Goal: Task Accomplishment & Management: Manage account settings

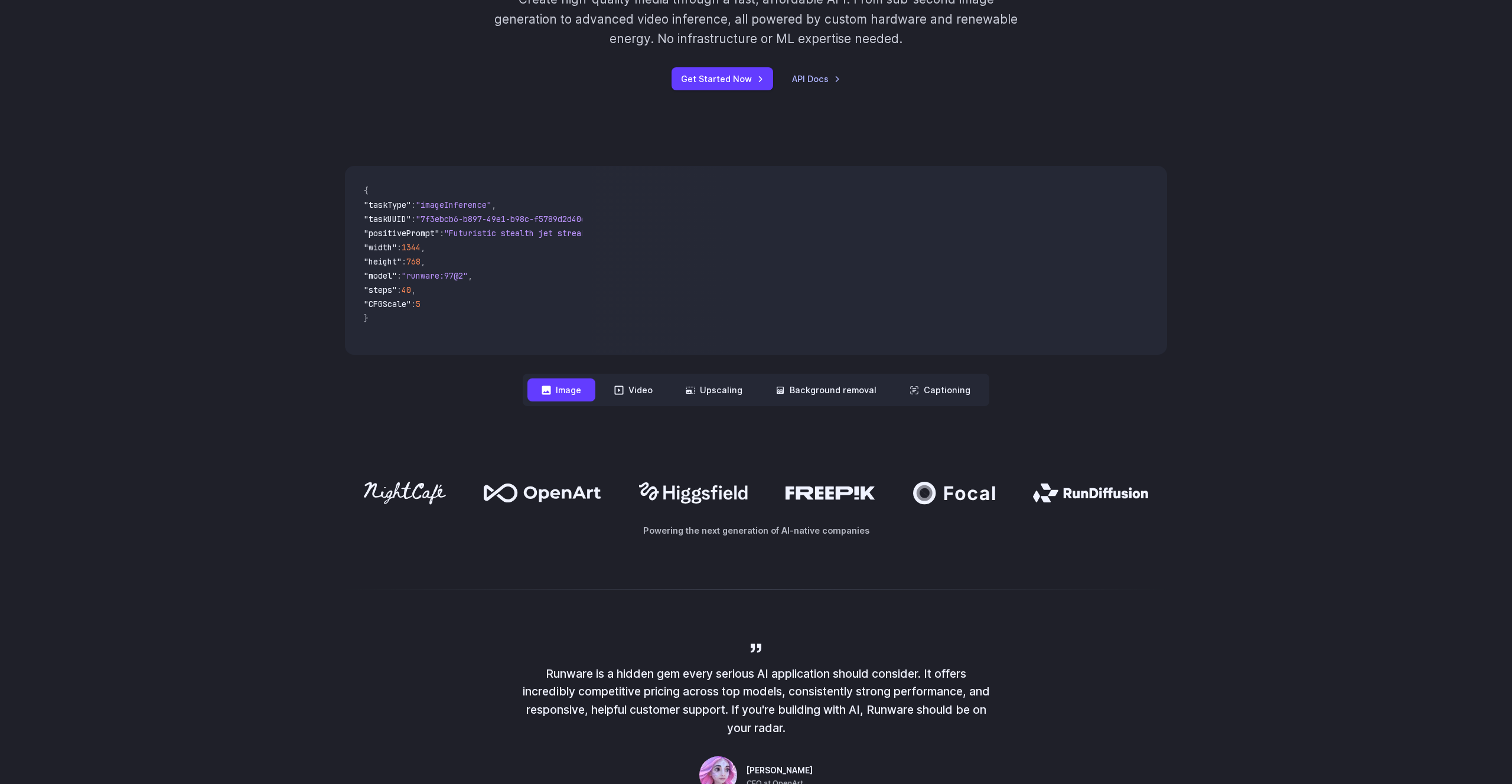
scroll to position [290, 0]
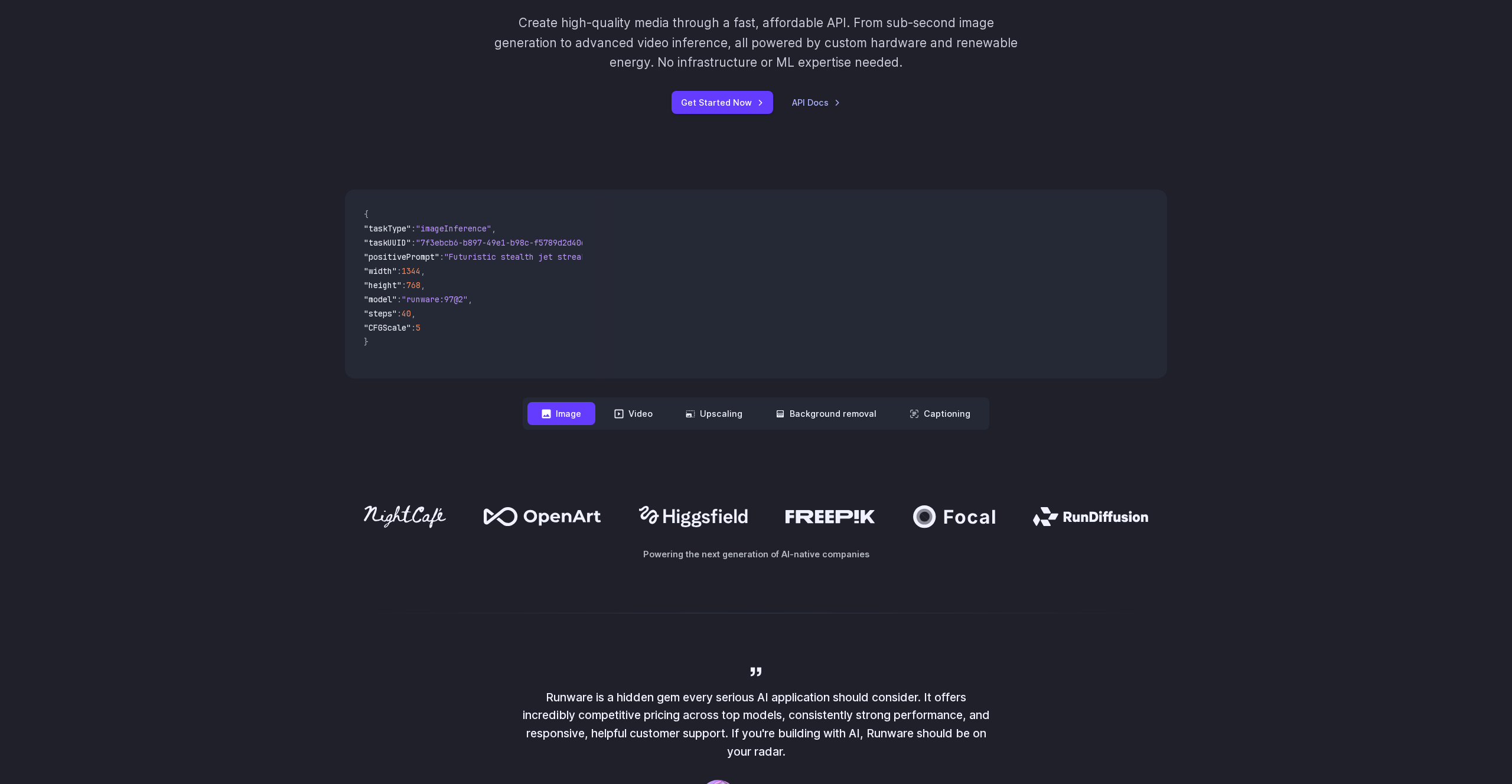
click at [629, 427] on nav "**********" at bounding box center [755, 414] width 467 height 33
click at [624, 416] on icon at bounding box center [619, 414] width 9 height 9
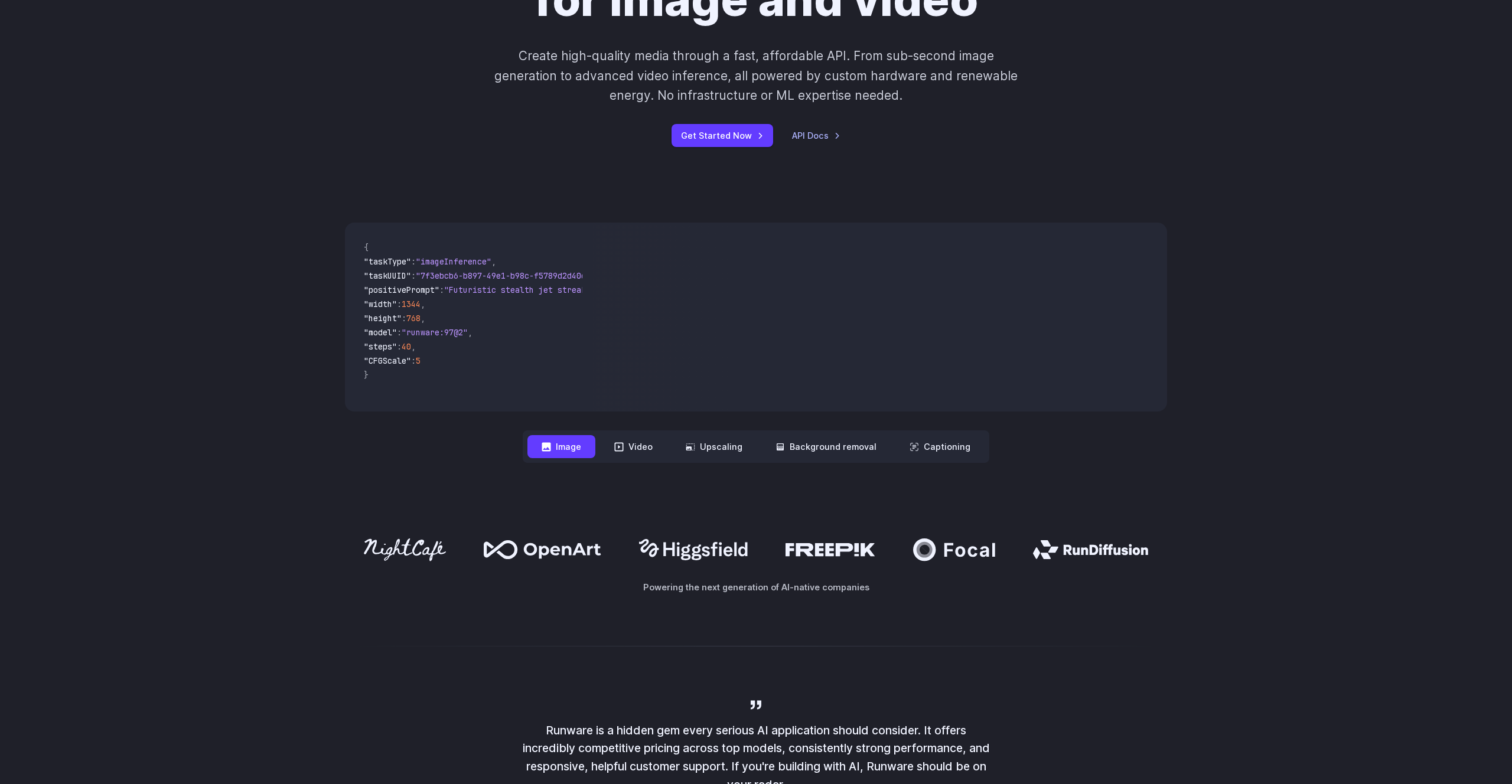
scroll to position [254, 0]
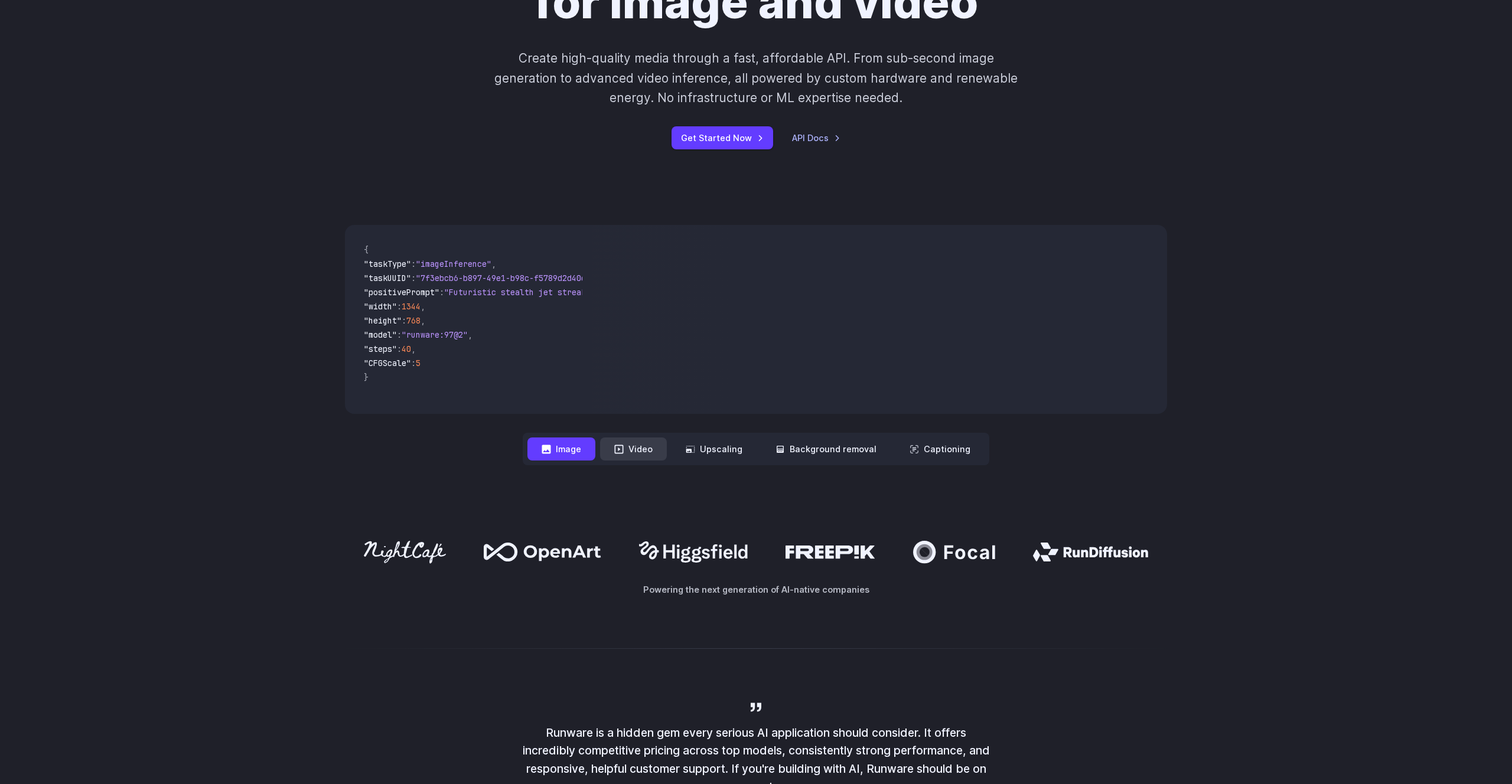
click at [634, 445] on button "Video" at bounding box center [633, 449] width 67 height 23
click at [583, 452] on button "Image" at bounding box center [561, 449] width 68 height 23
click at [628, 457] on button "Video" at bounding box center [633, 449] width 67 height 23
click at [551, 455] on button "Image" at bounding box center [561, 449] width 68 height 23
click at [607, 468] on div "**********" at bounding box center [756, 345] width 1512 height 316
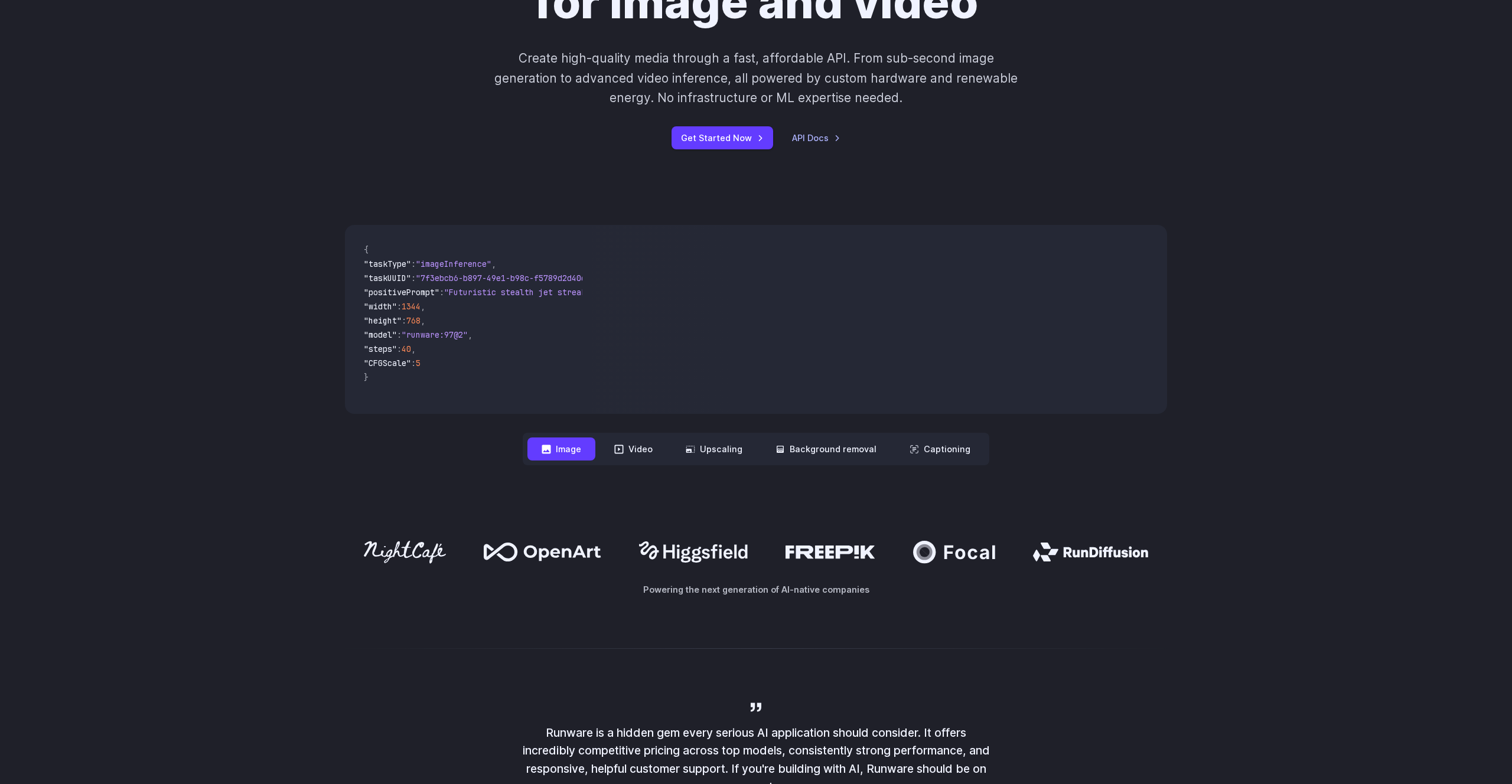
click at [626, 463] on nav "**********" at bounding box center [755, 449] width 467 height 33
click at [636, 453] on button "Video" at bounding box center [633, 449] width 67 height 23
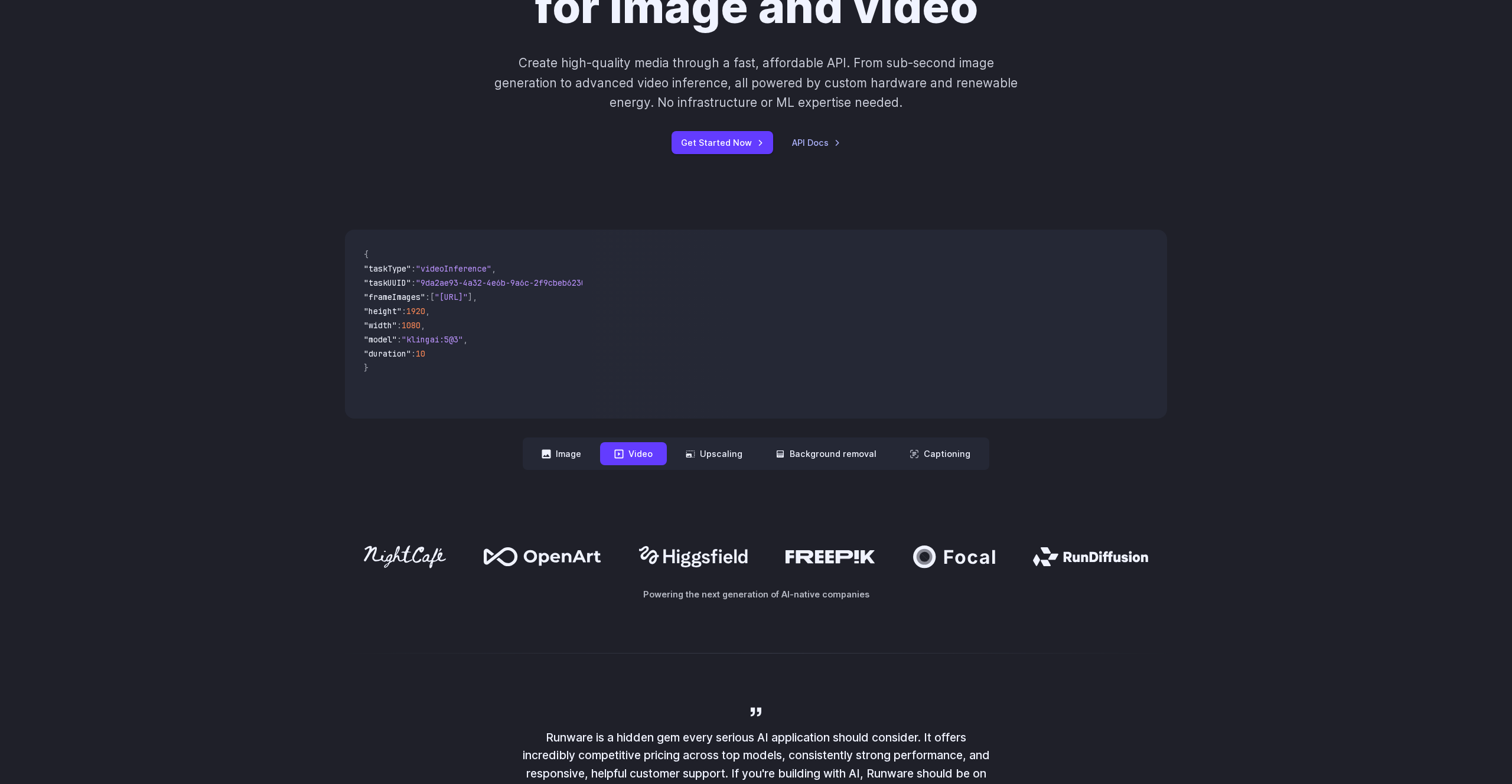
scroll to position [248, 0]
click at [581, 464] on button "Image" at bounding box center [561, 455] width 68 height 23
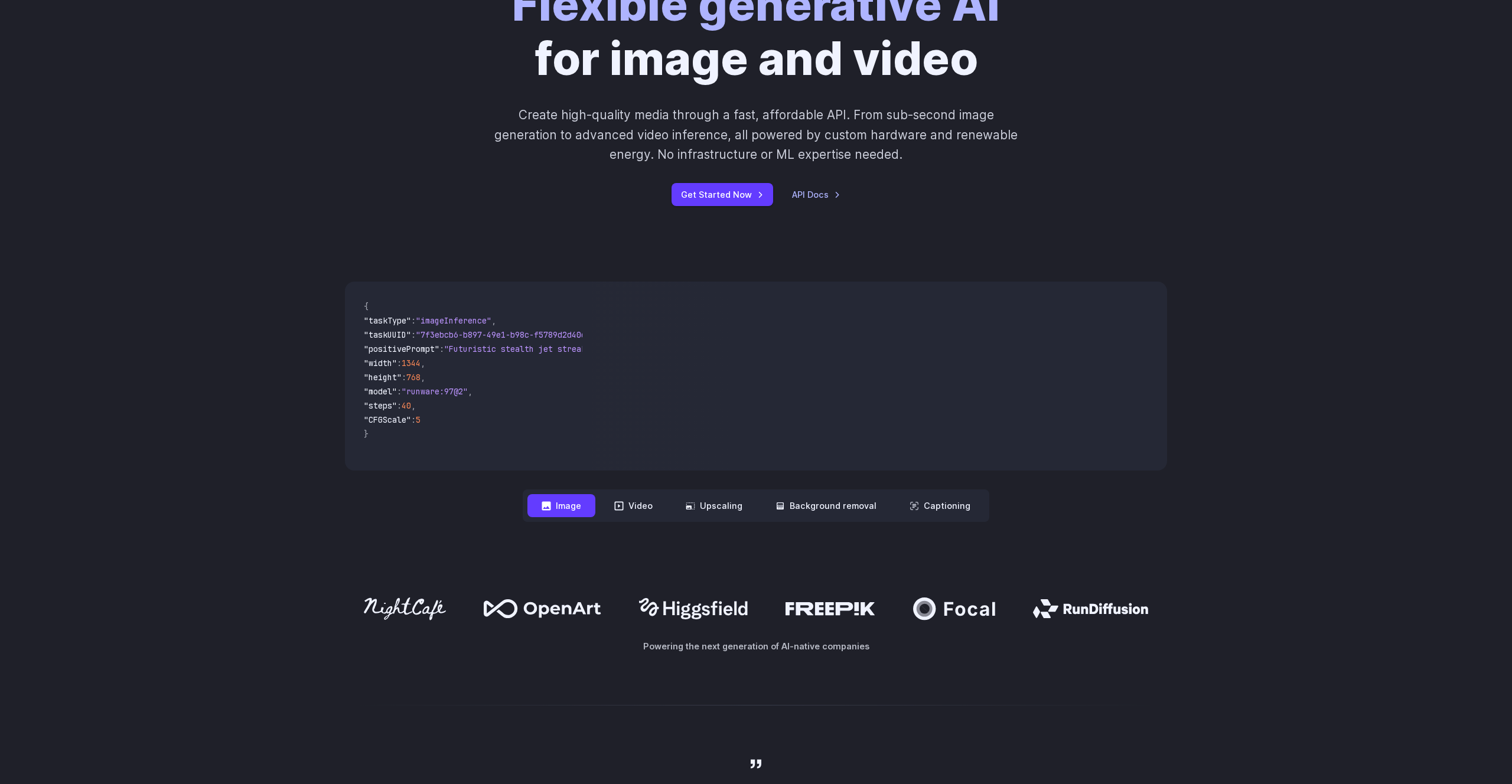
scroll to position [189, 0]
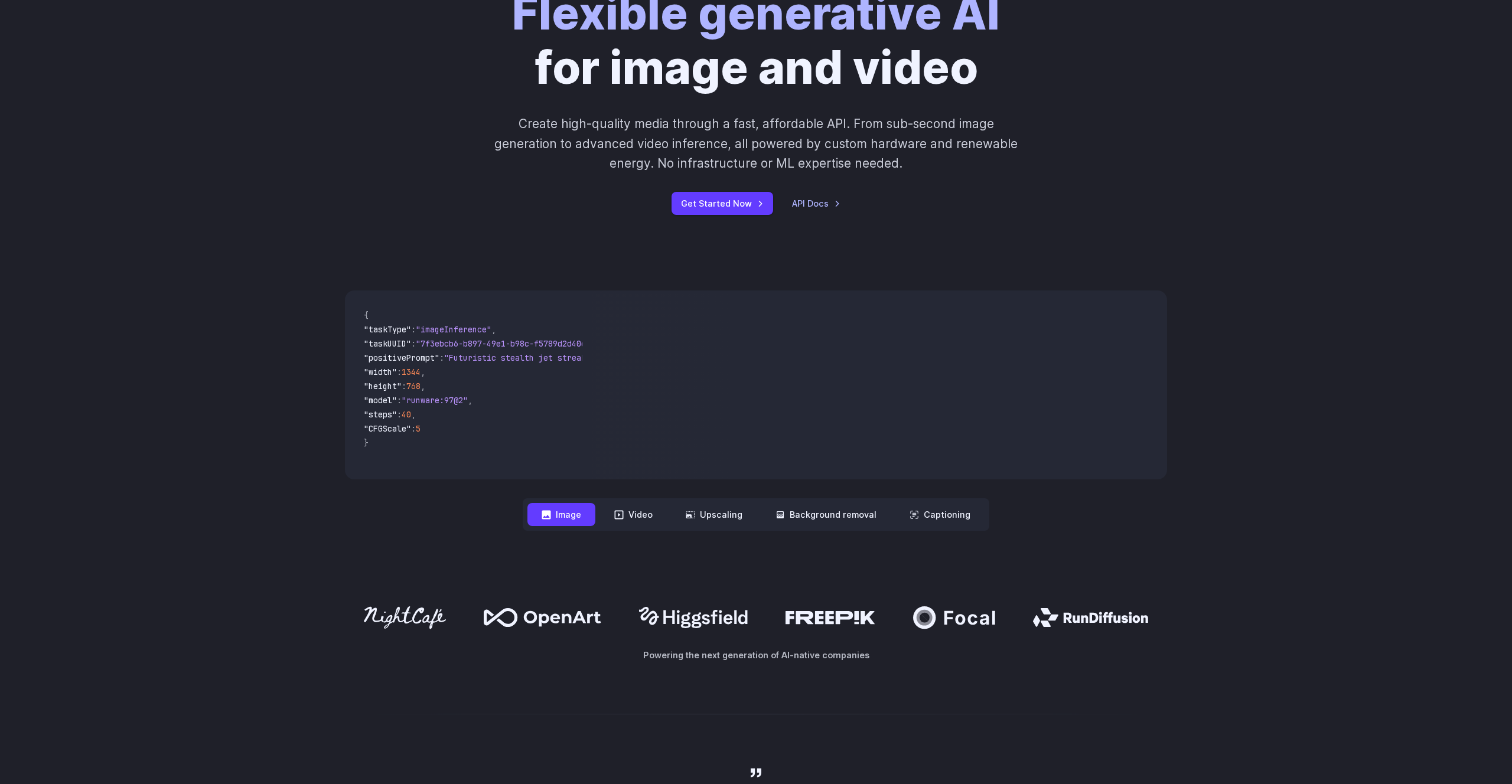
click at [721, 158] on p "Create high-quality media through a fast, affordable API. From sub-second image…" at bounding box center [756, 143] width 526 height 59
click at [736, 235] on div "Flexible generative AI for image and video Create high-quality media through a …" at bounding box center [756, 100] width 1512 height 304
click at [733, 206] on link "Get Started Now" at bounding box center [722, 203] width 101 height 23
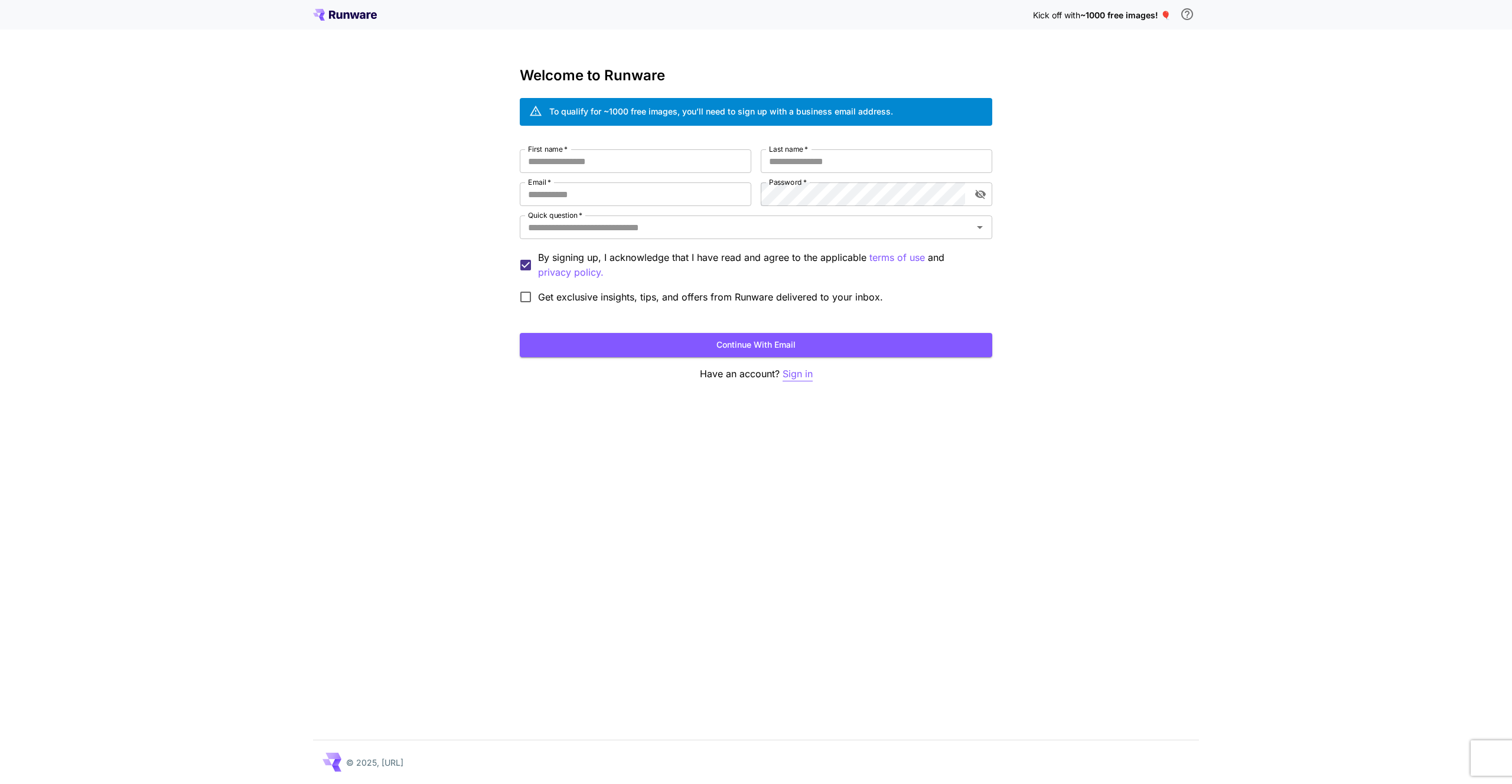
click at [795, 380] on p "Sign in" at bounding box center [797, 374] width 30 height 15
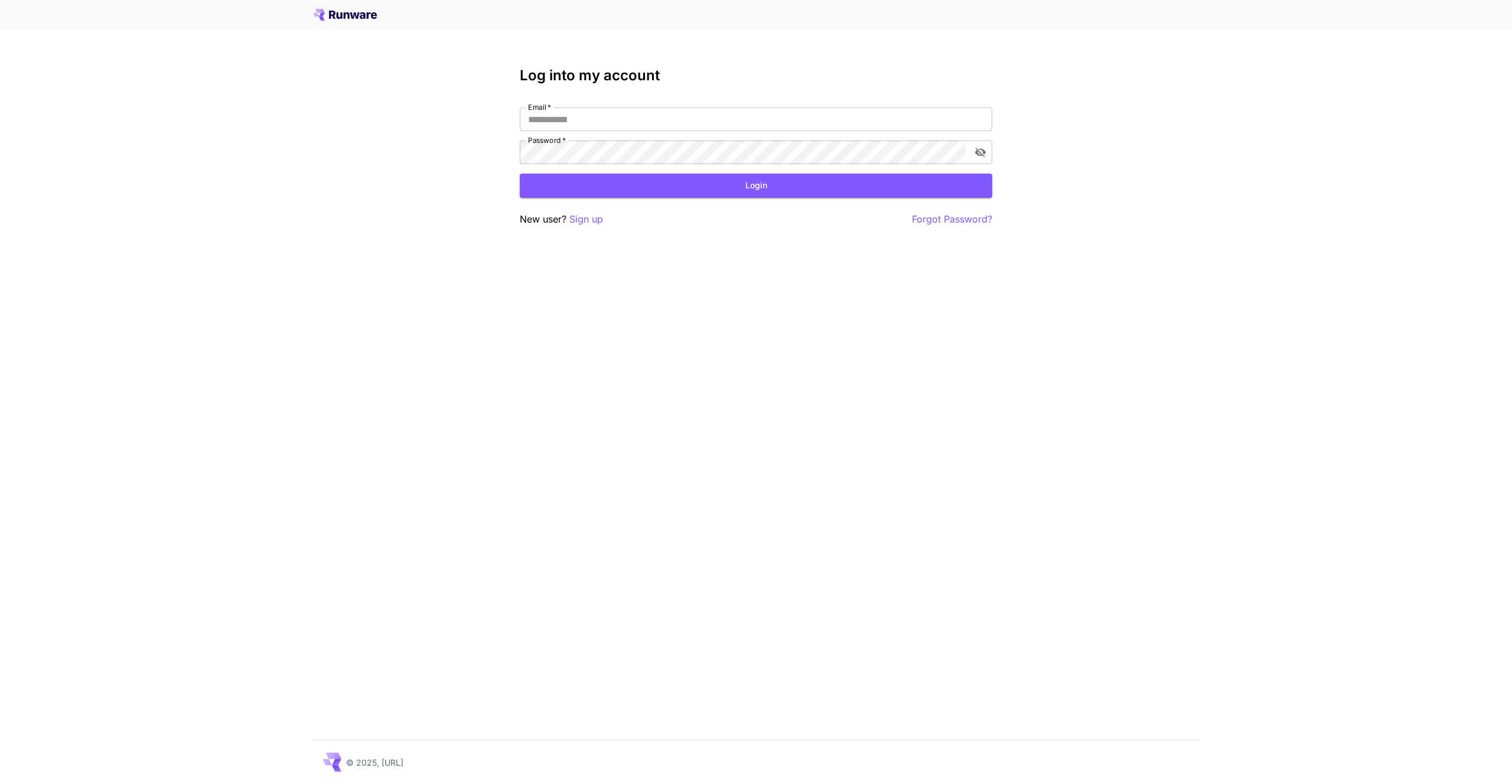
click at [720, 133] on div "Email   * Email   * Password   * Password   *" at bounding box center [756, 136] width 473 height 57
click at [728, 124] on input "Email   *" at bounding box center [756, 119] width 473 height 23
type input "**********"
click at [786, 188] on button "Login" at bounding box center [756, 186] width 473 height 24
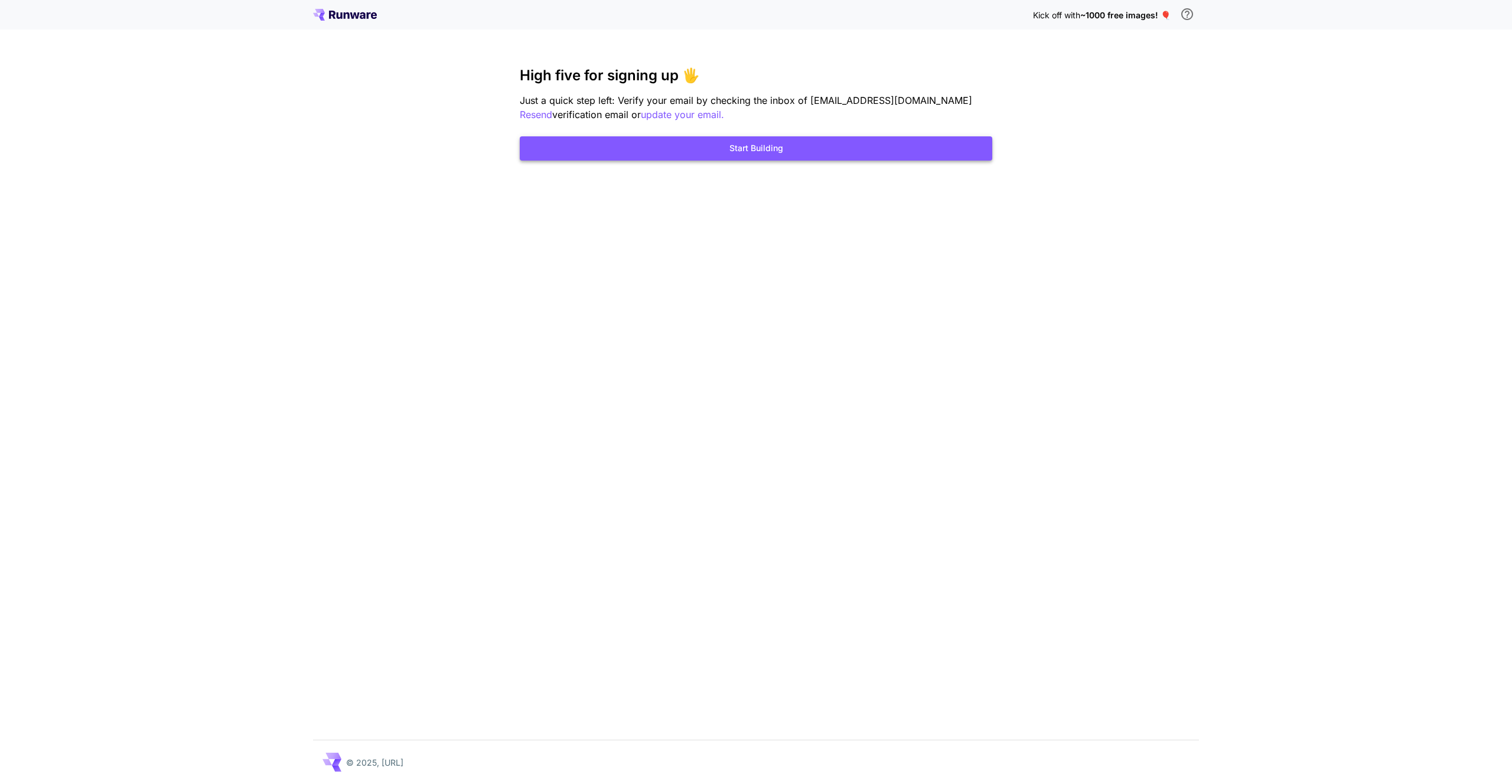
click at [768, 159] on button "Start Building" at bounding box center [756, 148] width 473 height 24
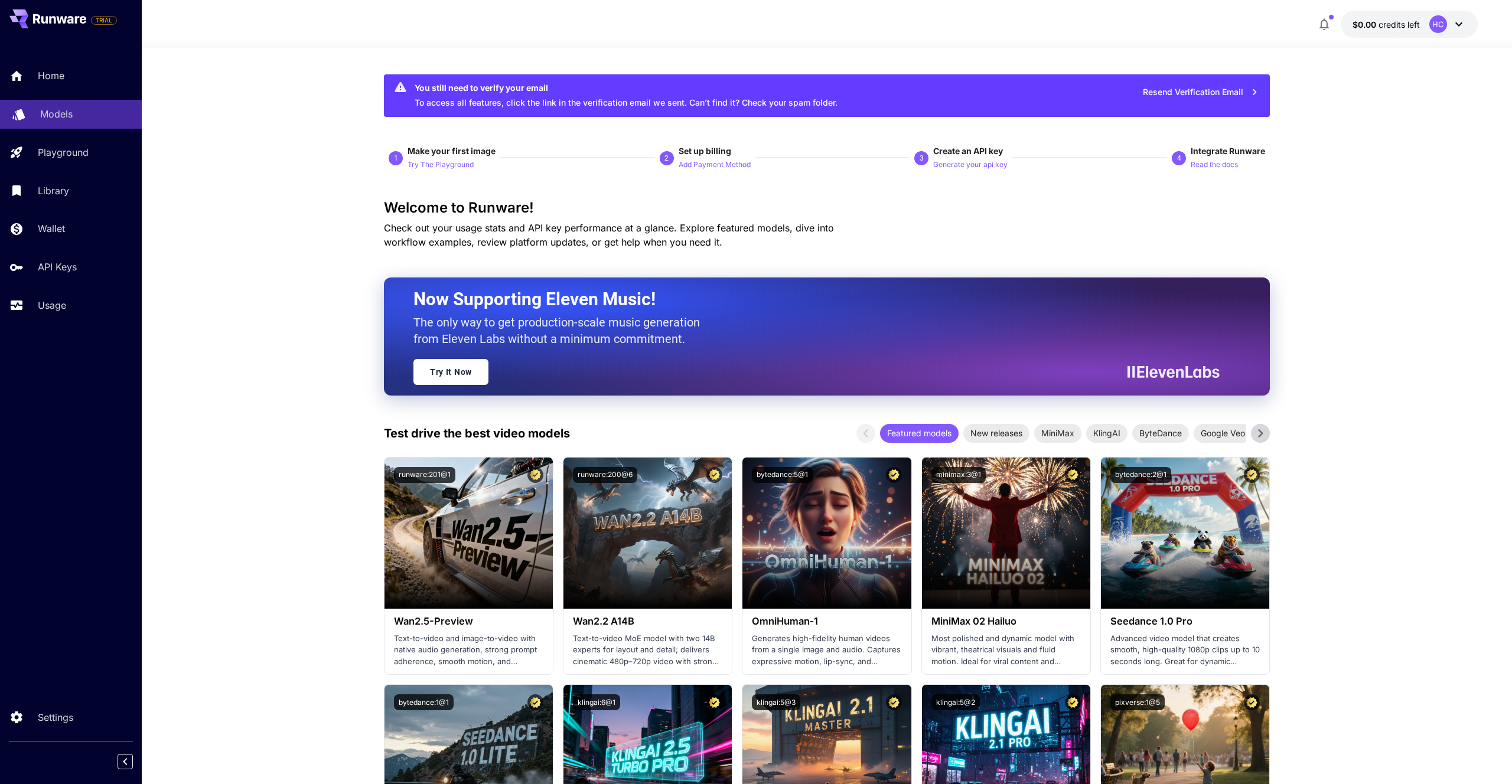
click at [68, 107] on p "Models" at bounding box center [56, 114] width 33 height 14
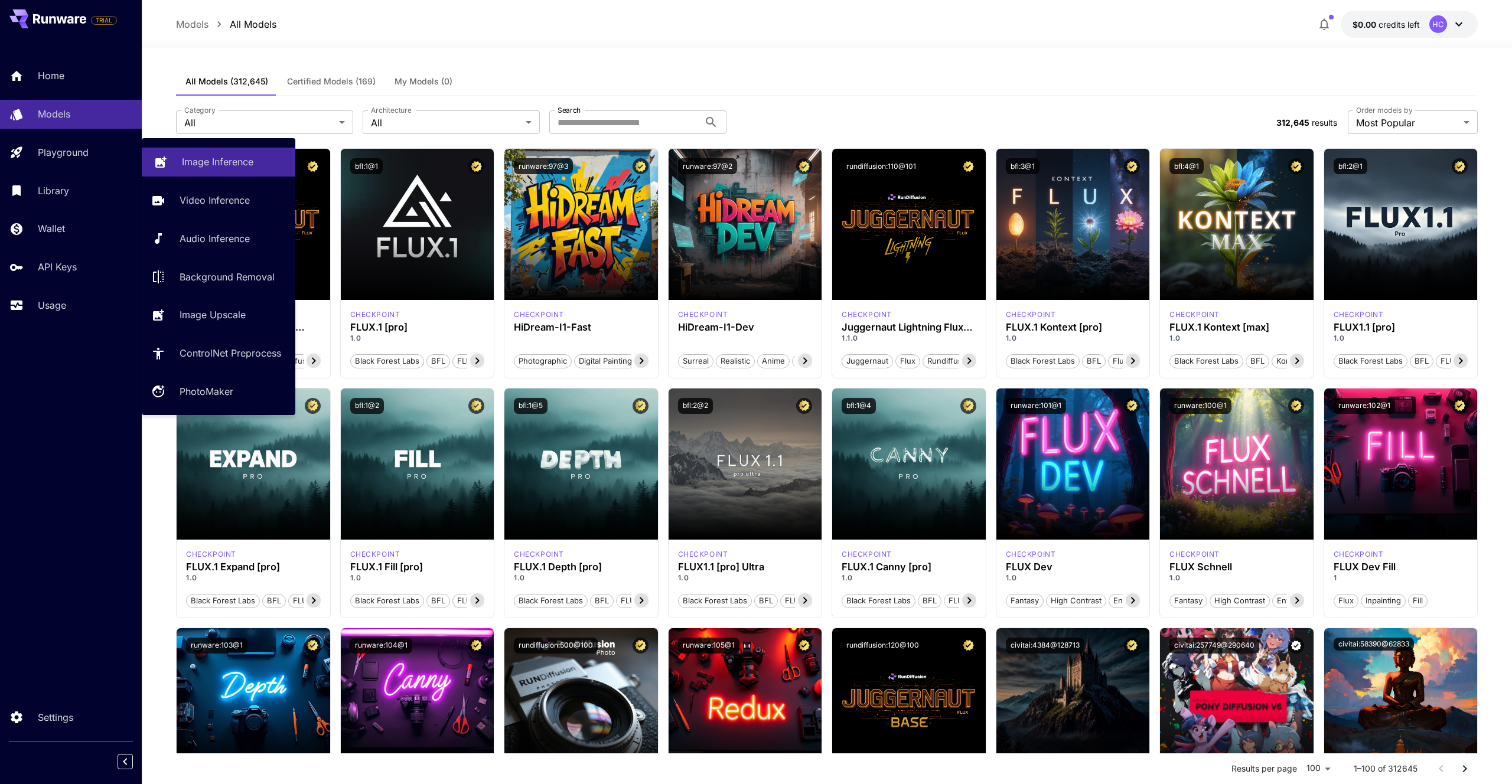
click at [232, 169] on link "Image Inference" at bounding box center [219, 162] width 154 height 29
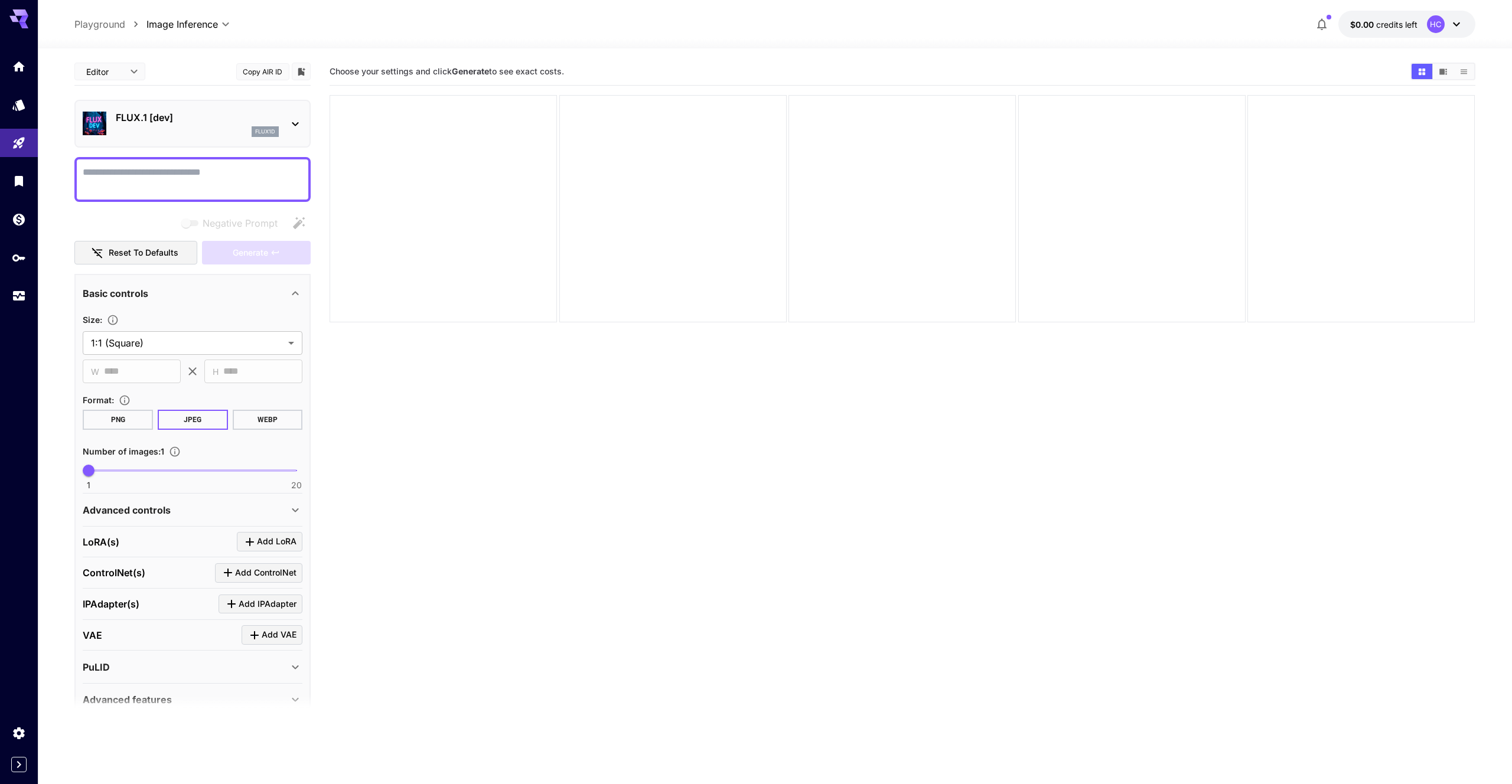
click at [294, 129] on icon at bounding box center [295, 123] width 14 height 14
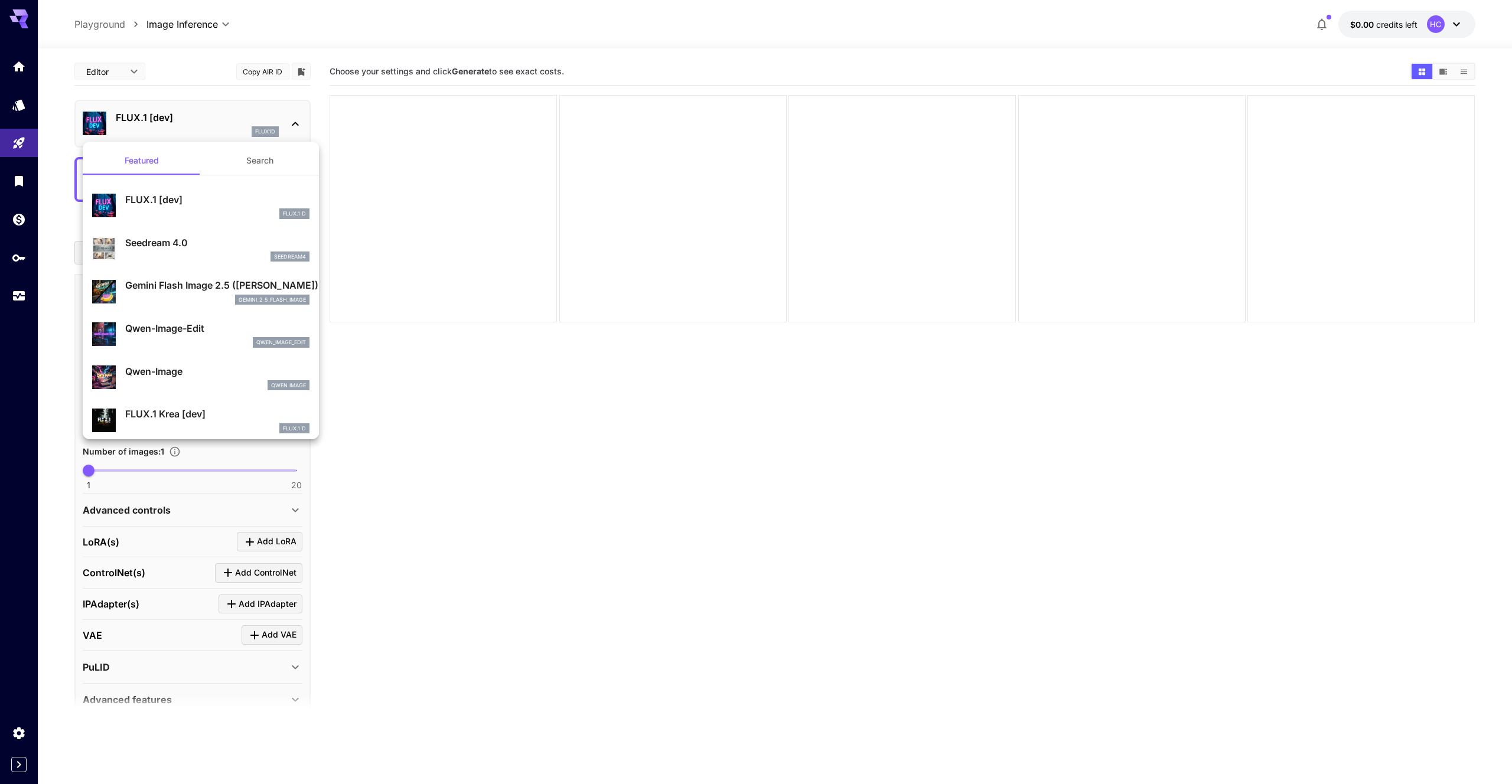
click at [264, 175] on section "FLUX.1 [dev] FLUX.1 D Seedream 4.0 seedream4 Gemini Flash Image 2.5 ([PERSON_NA…" at bounding box center [201, 782] width 236 height 1215
click at [270, 160] on button "Search" at bounding box center [260, 160] width 118 height 28
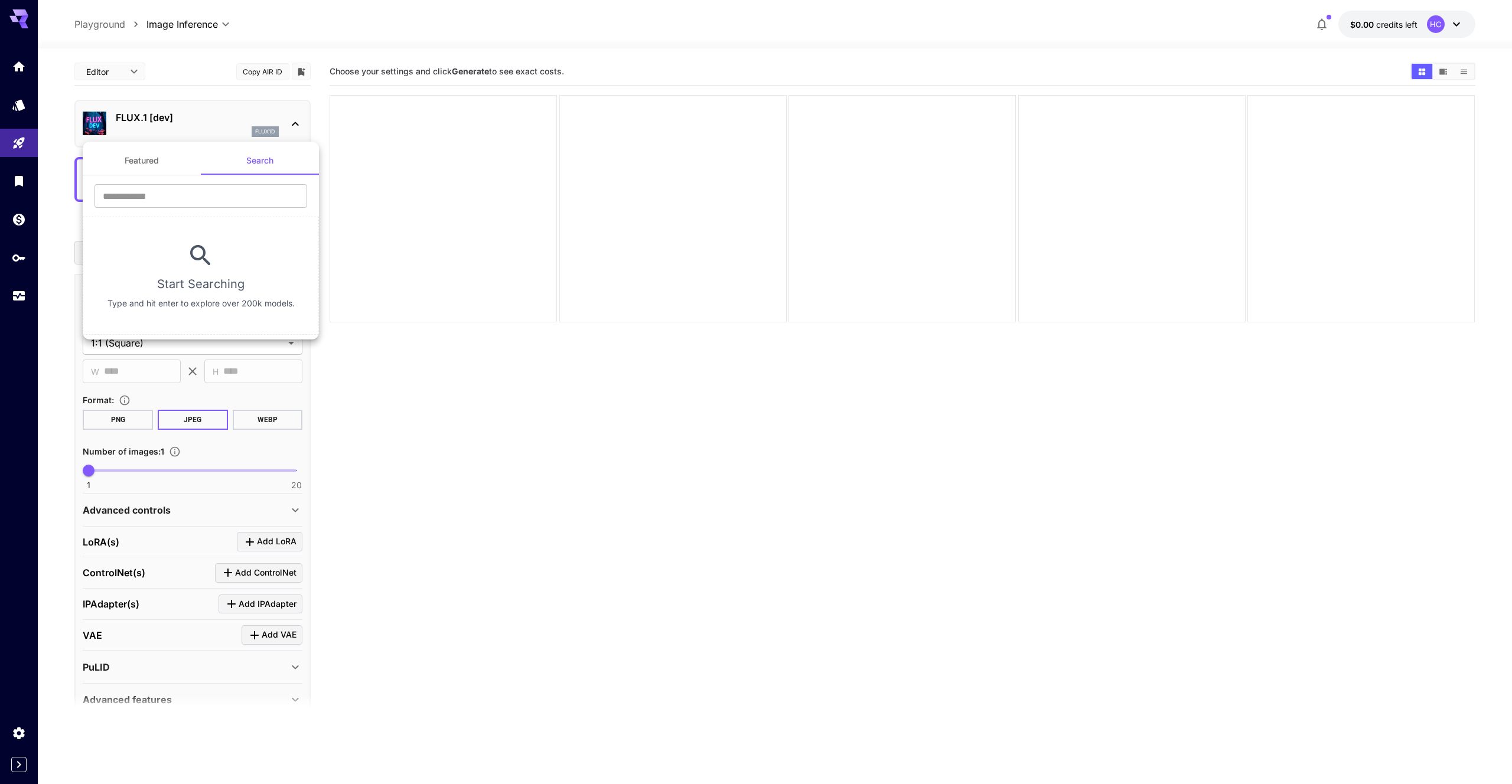
click at [365, 386] on div at bounding box center [756, 392] width 1512 height 784
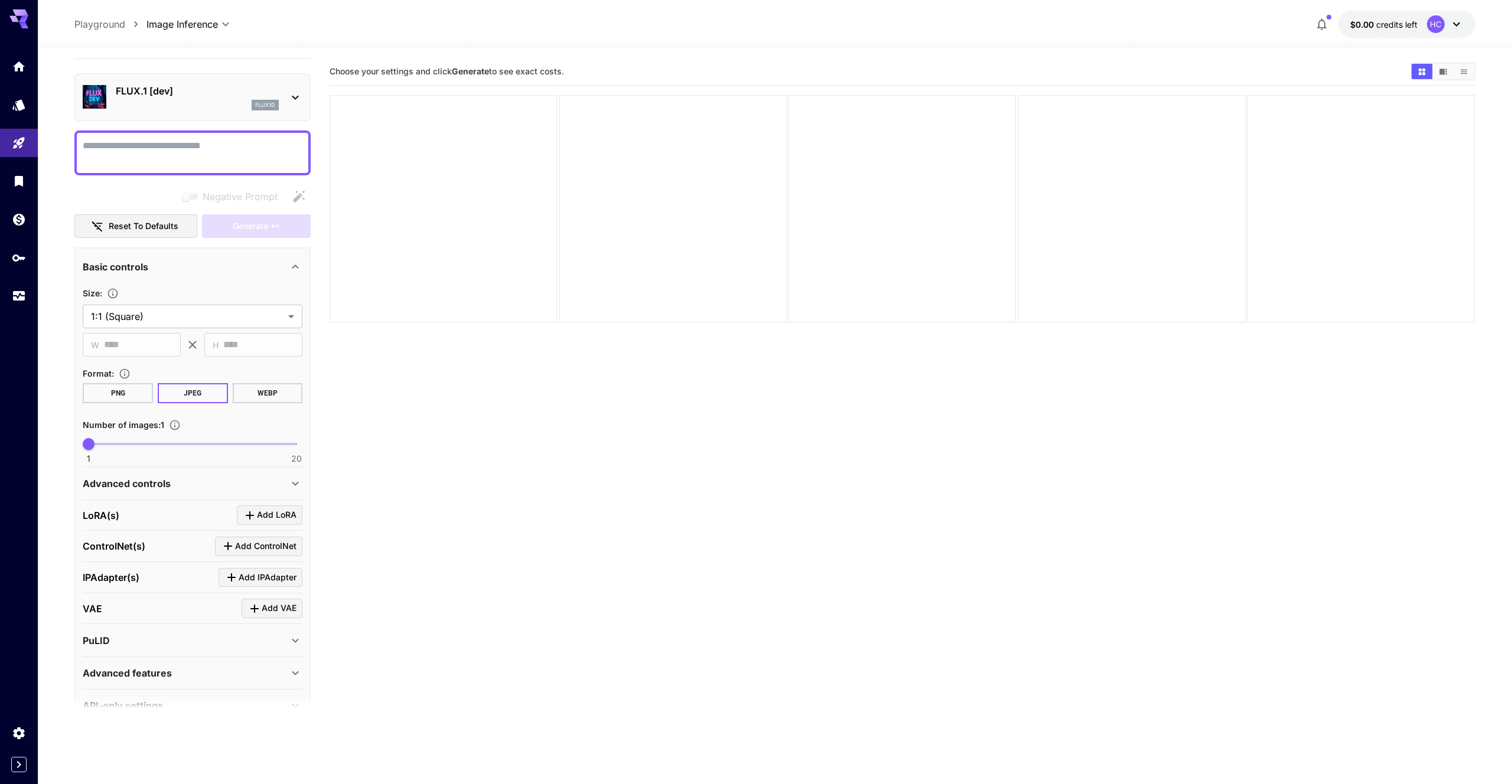
scroll to position [33, 0]
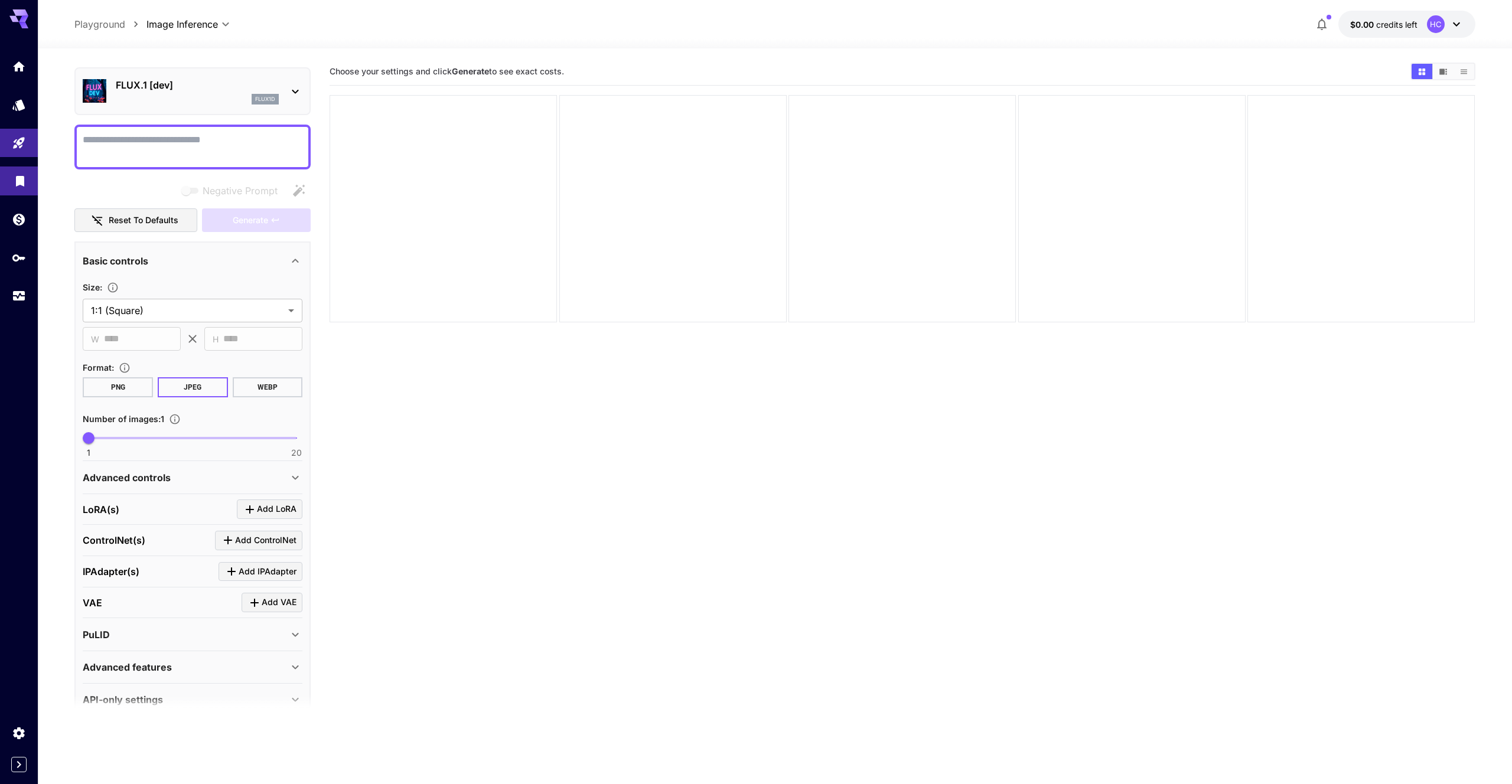
click at [22, 187] on link at bounding box center [19, 181] width 38 height 29
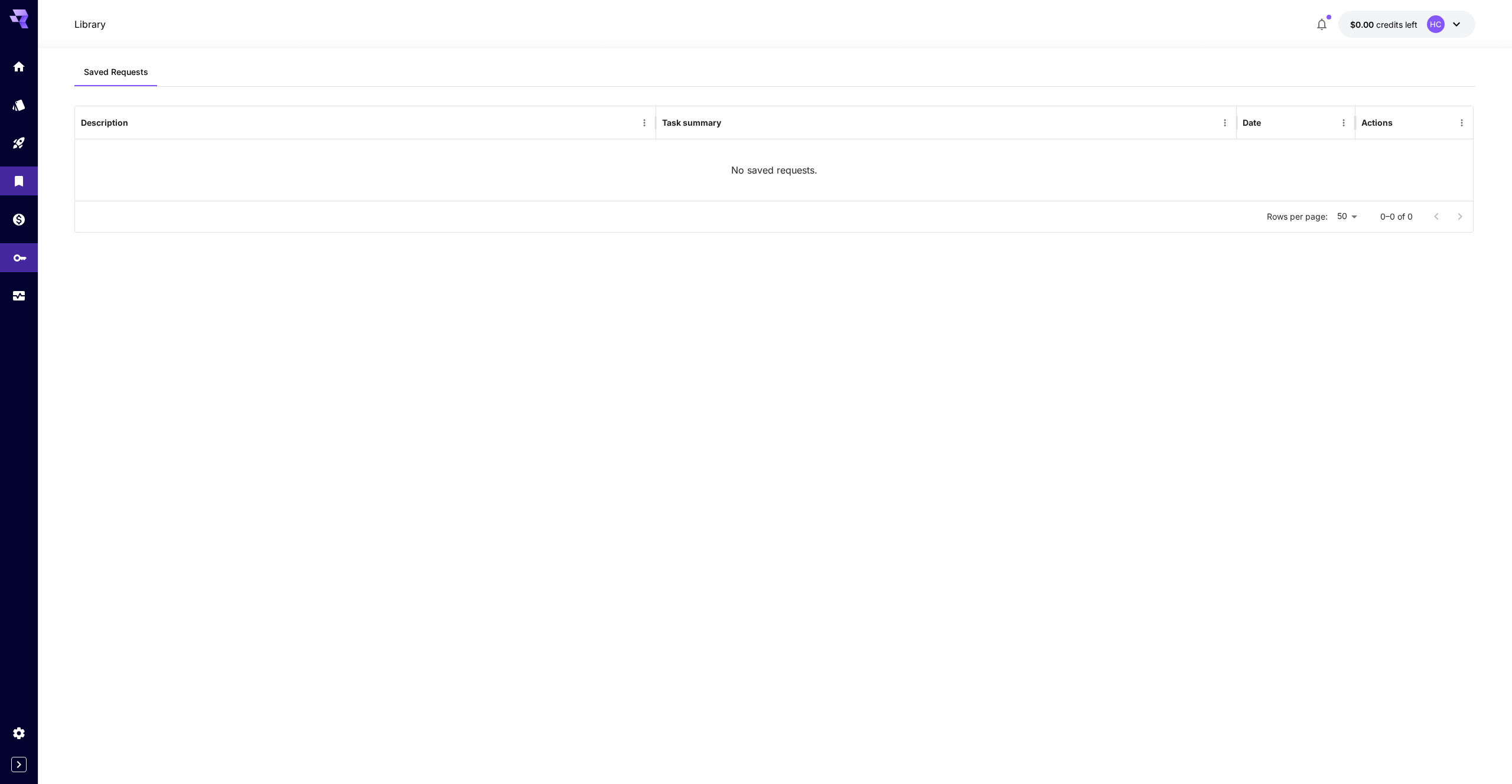
click at [23, 267] on link at bounding box center [19, 257] width 38 height 29
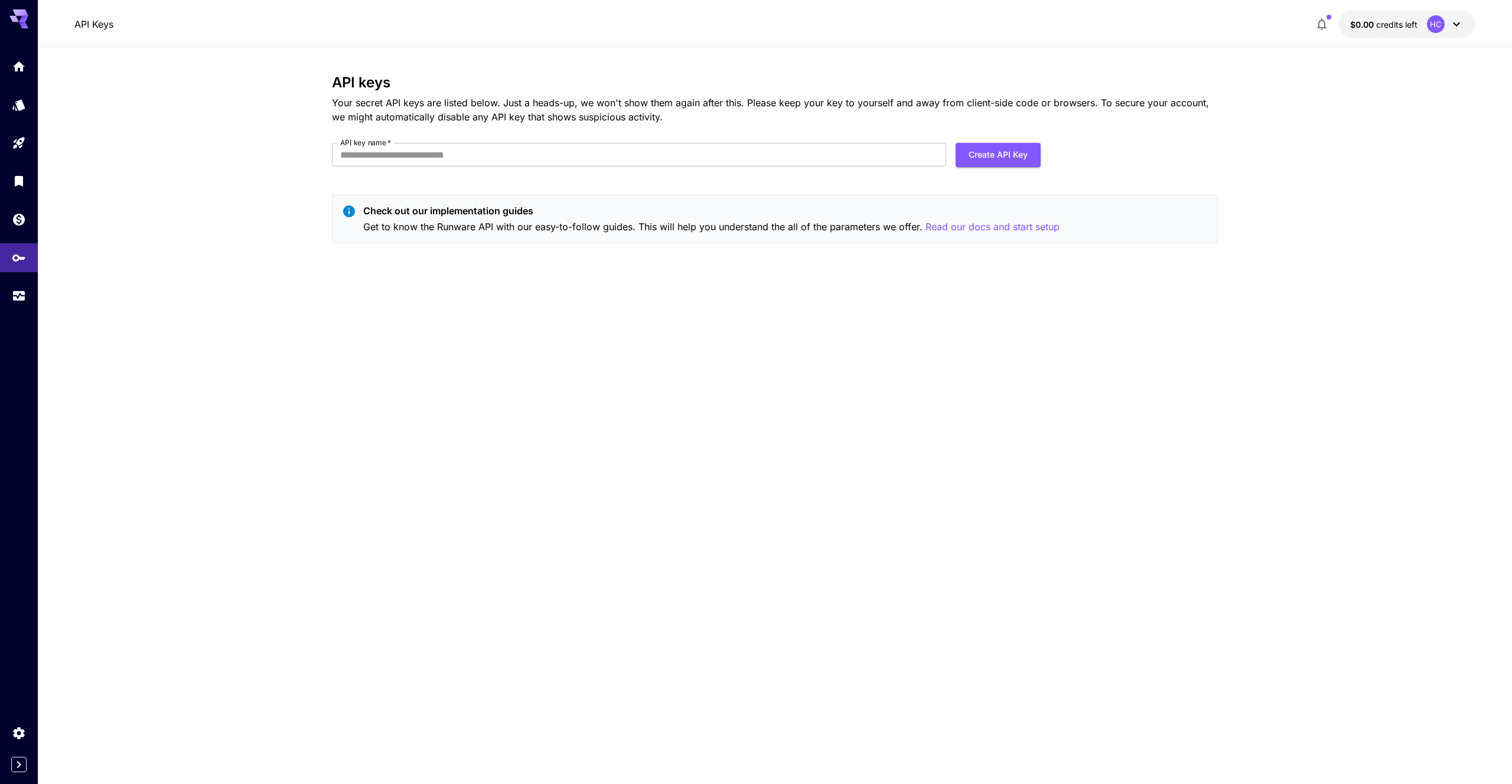
click at [221, 315] on section "API keys Your secret API keys are listed below. Just a heads-up, we won't show …" at bounding box center [775, 416] width 1475 height 735
click at [457, 161] on input "API key name   *" at bounding box center [639, 155] width 614 height 23
type input "***"
click at [1015, 144] on button "Create API Key" at bounding box center [998, 155] width 85 height 24
click at [1495, 19] on icon "close" at bounding box center [1495, 19] width 6 height 6
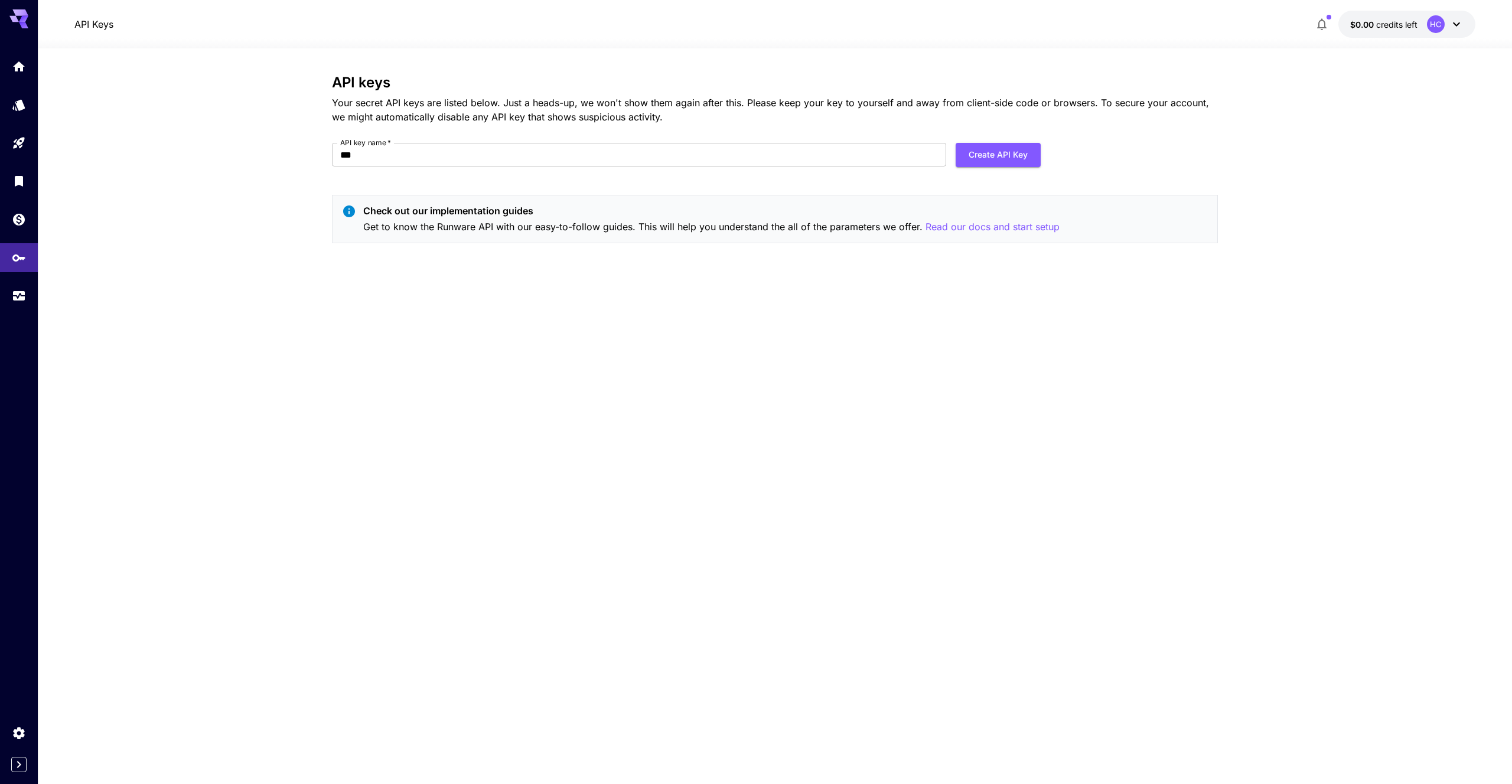
click at [922, 389] on div "API keys Your secret API keys are listed below. Just a heads-up, we won't show …" at bounding box center [775, 416] width 886 height 684
click at [742, 395] on div "API keys Your secret API keys are listed below. Just a heads-up, we won't show …" at bounding box center [775, 416] width 886 height 684
